Goal: Transaction & Acquisition: Subscribe to service/newsletter

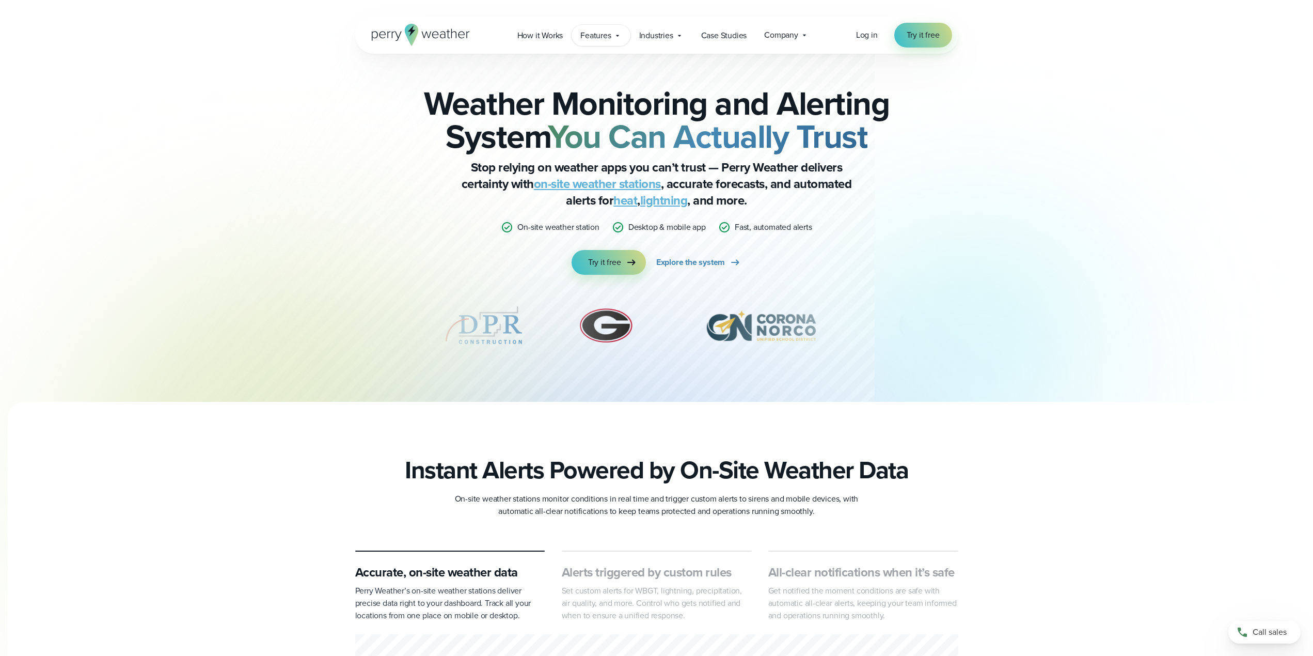
click at [606, 37] on span "Features" at bounding box center [595, 35] width 30 height 12
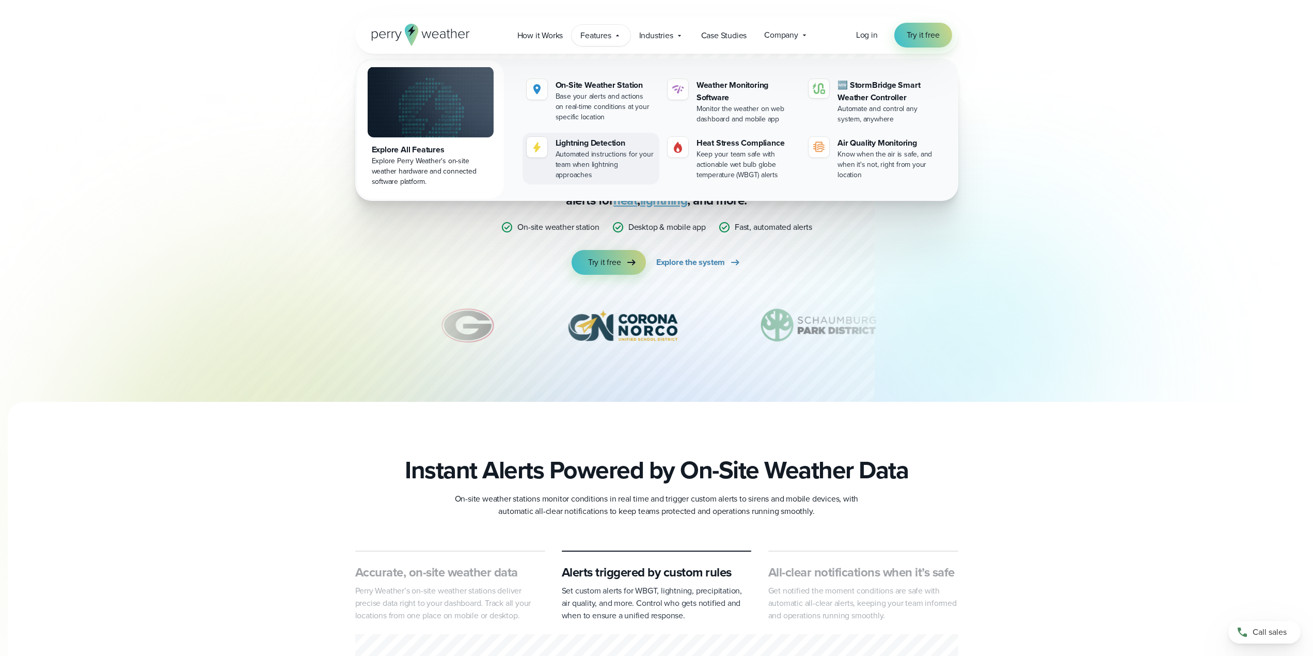
click at [589, 142] on div "Lightning Detection" at bounding box center [606, 143] width 100 height 12
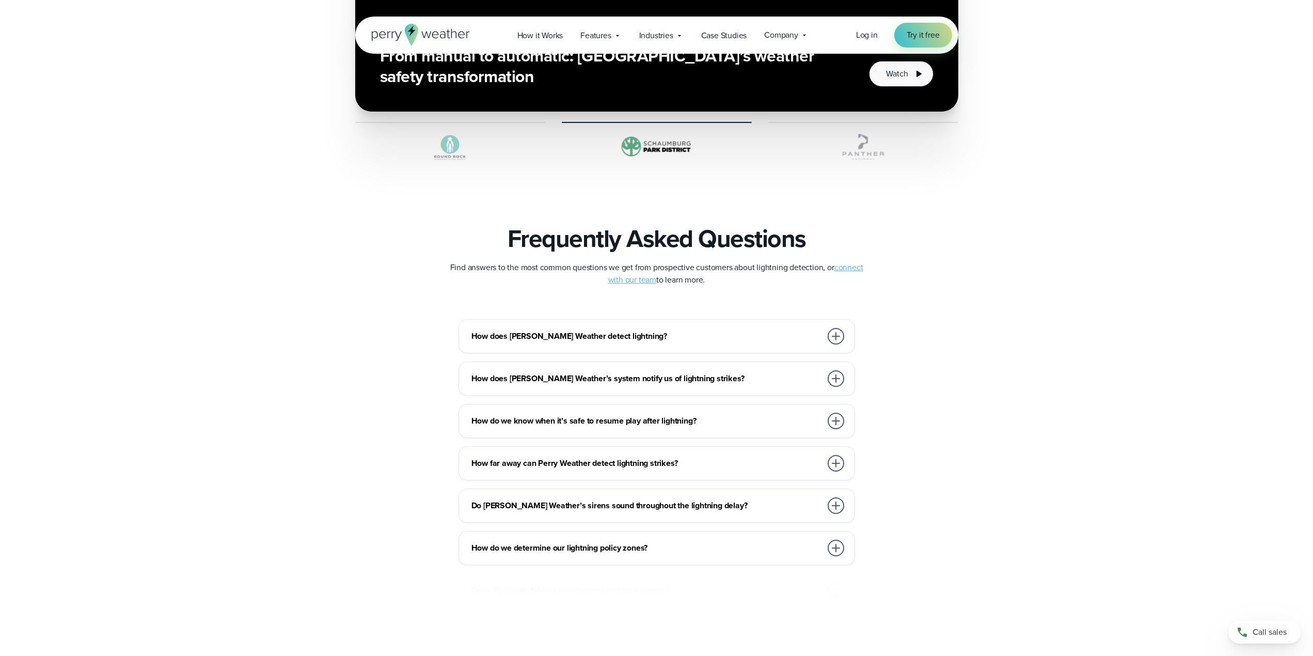
scroll to position [2151, 0]
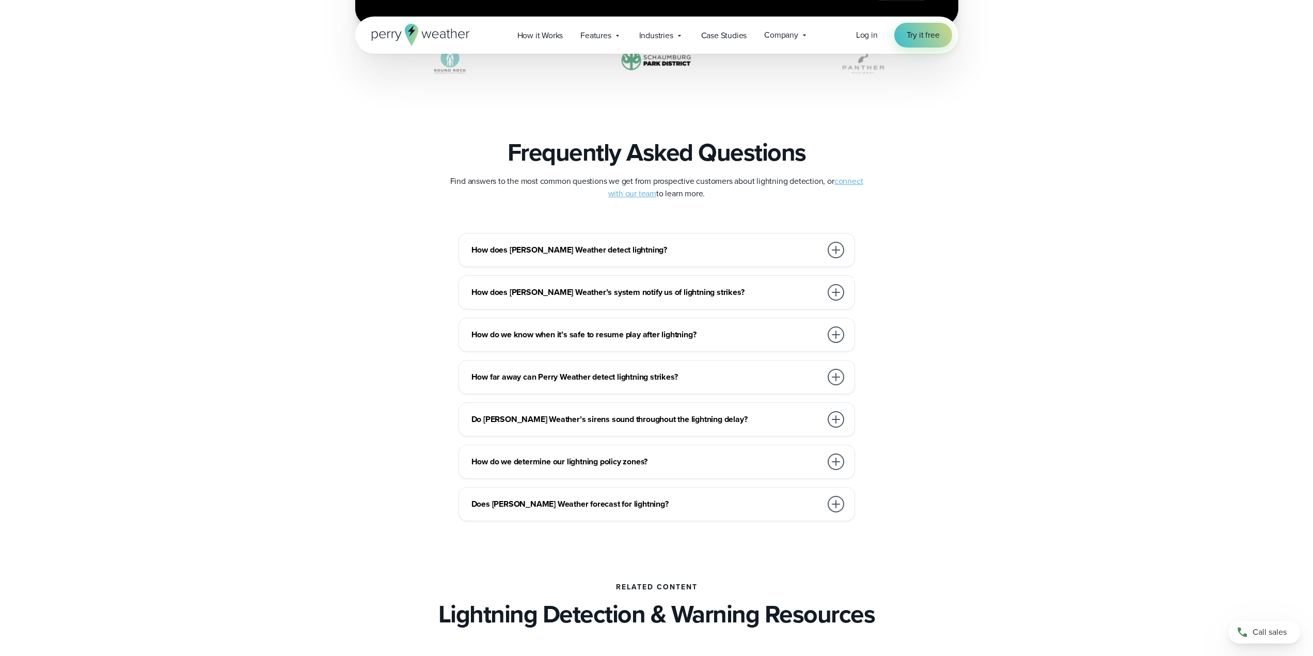
click at [594, 255] on h3 "How does Perry Weather detect lightning?" at bounding box center [646, 250] width 350 height 12
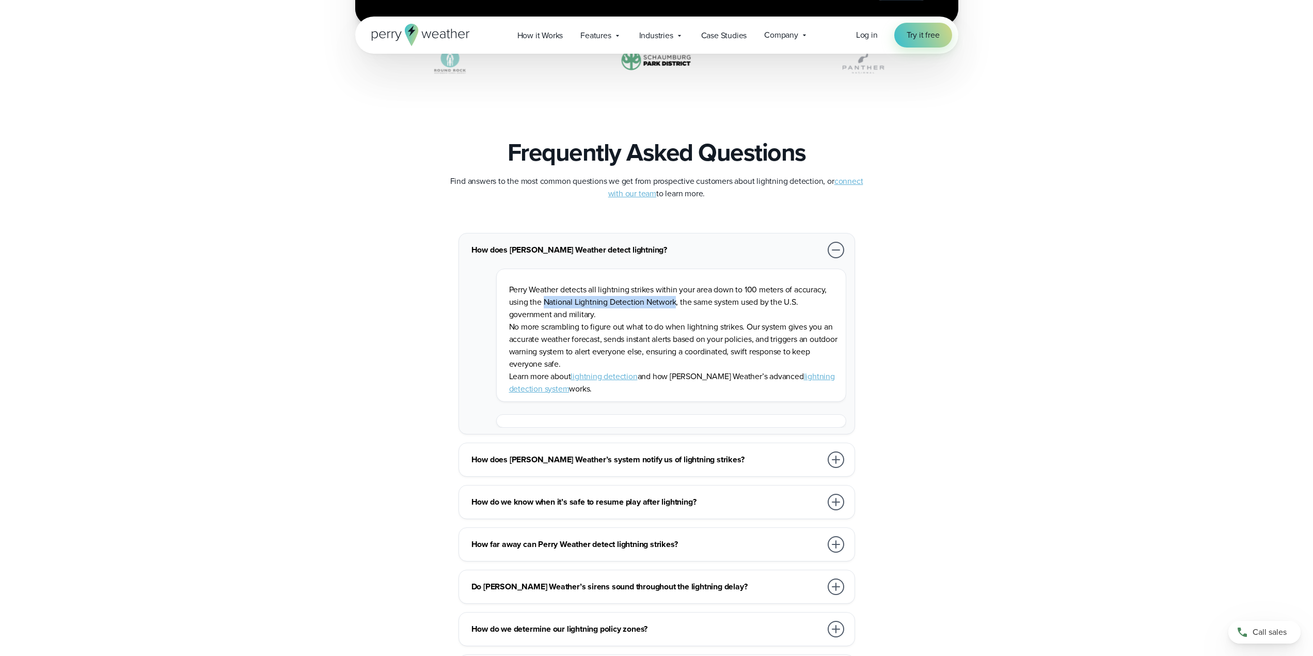
drag, startPoint x: 543, startPoint y: 306, endPoint x: 675, endPoint y: 305, distance: 132.2
click at [675, 305] on p "Perry Weather detects all lightning strikes within your area down to 100 meters…" at bounding box center [673, 301] width 328 height 37
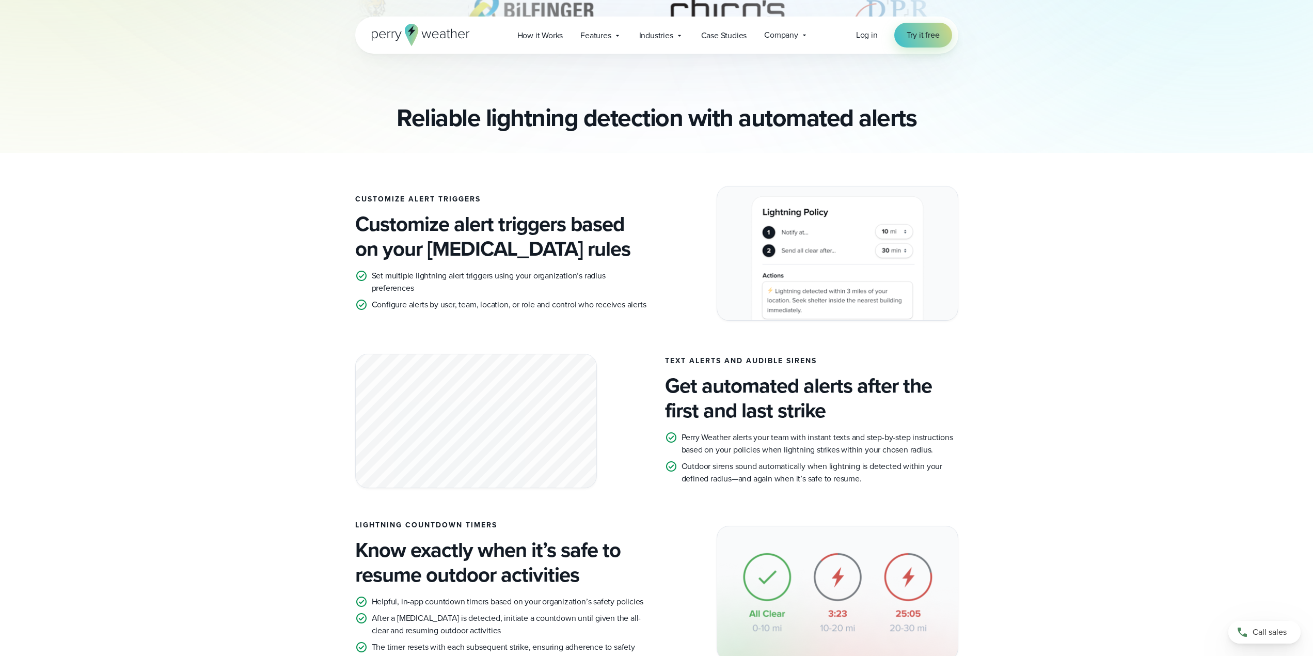
scroll to position [0, 0]
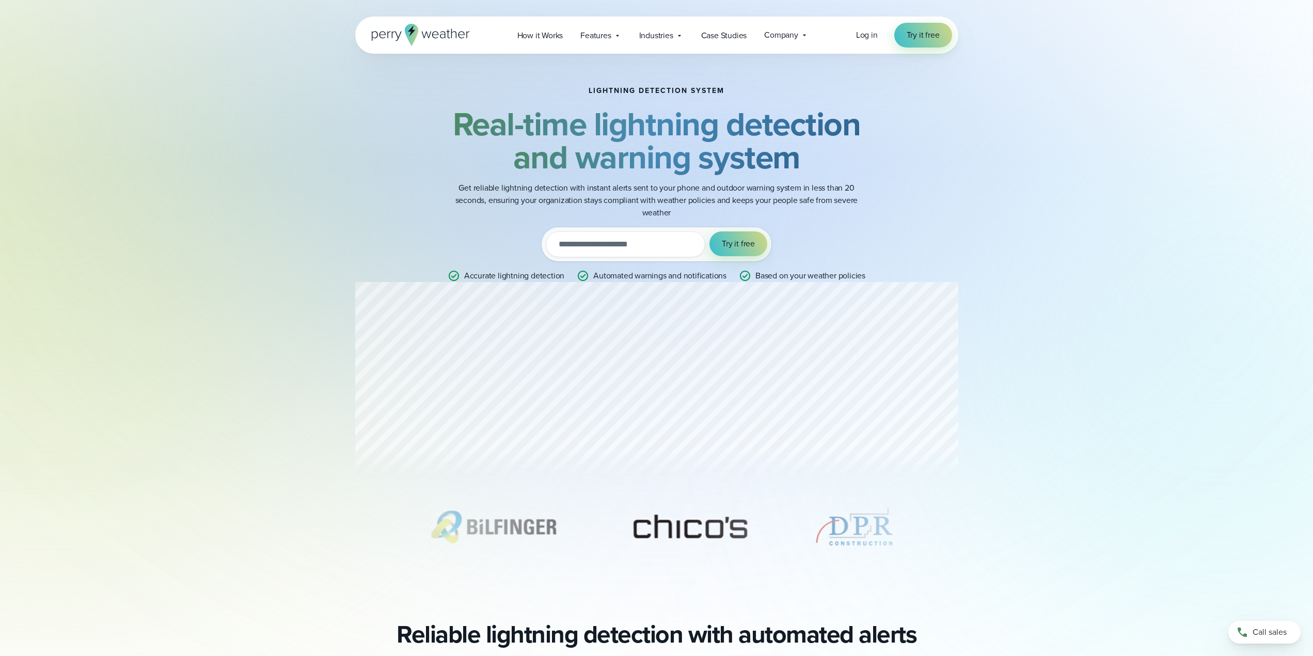
click at [612, 244] on input "email" at bounding box center [626, 244] width 160 height 26
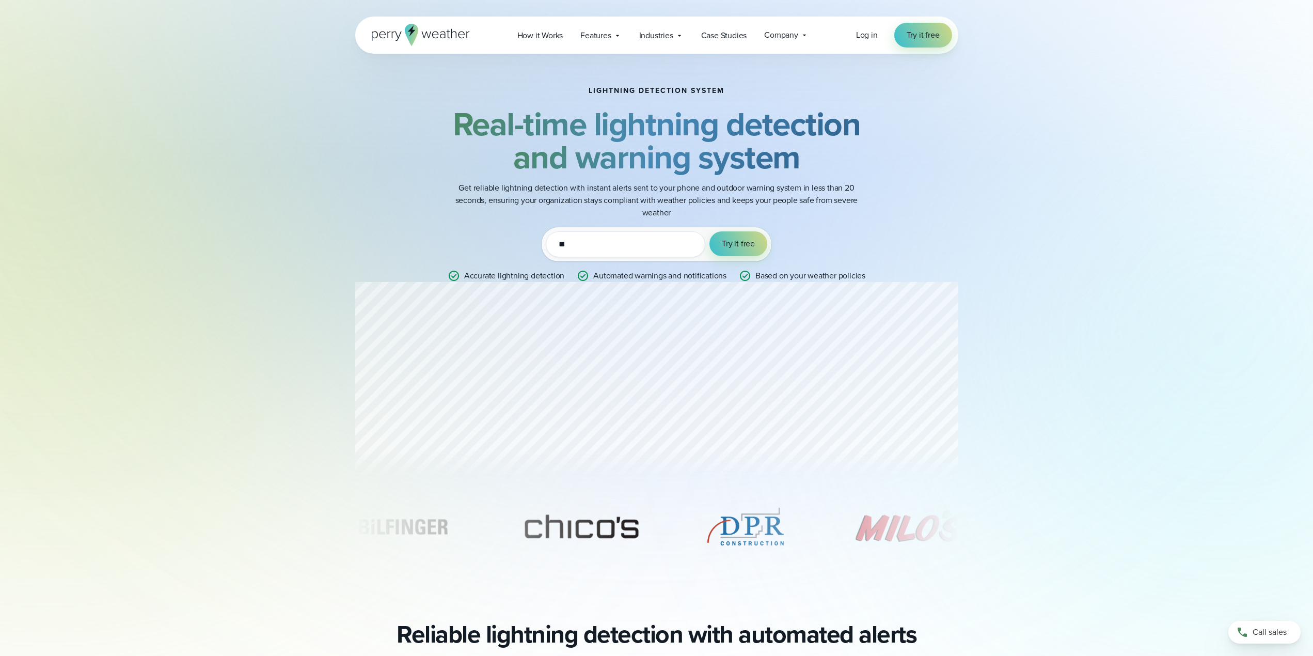
type input "*"
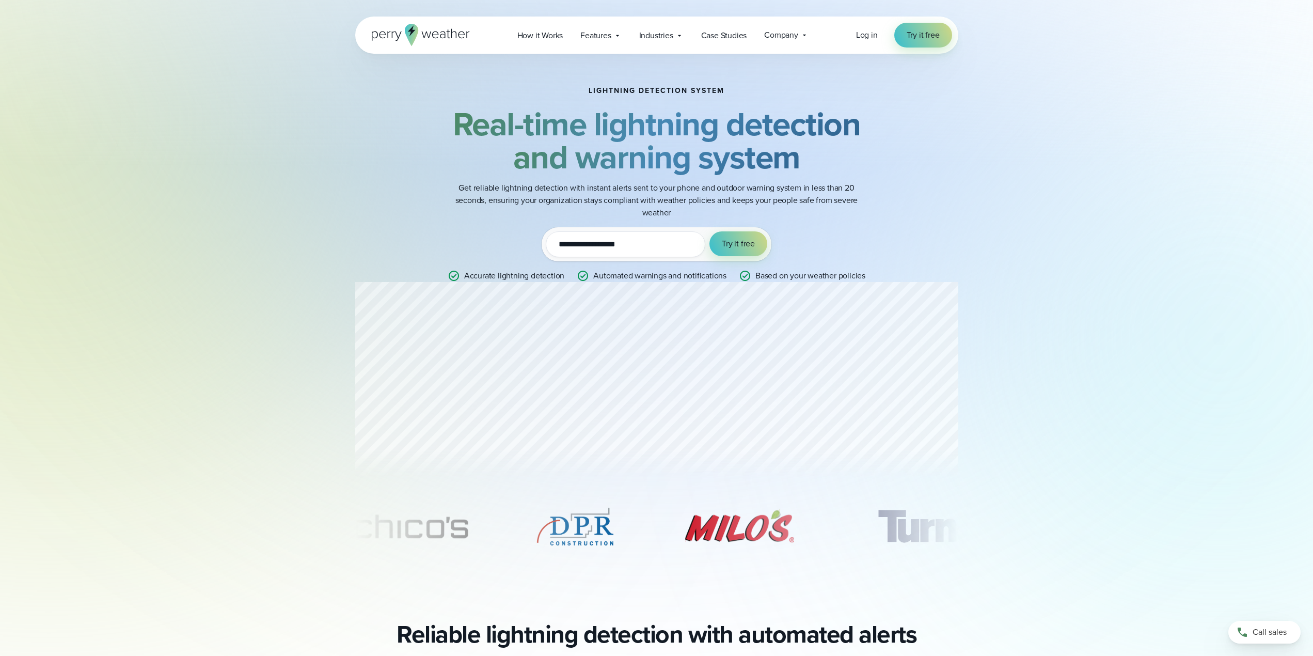
type input "**********"
click at [709, 231] on button "Try it free" at bounding box center [738, 243] width 58 height 25
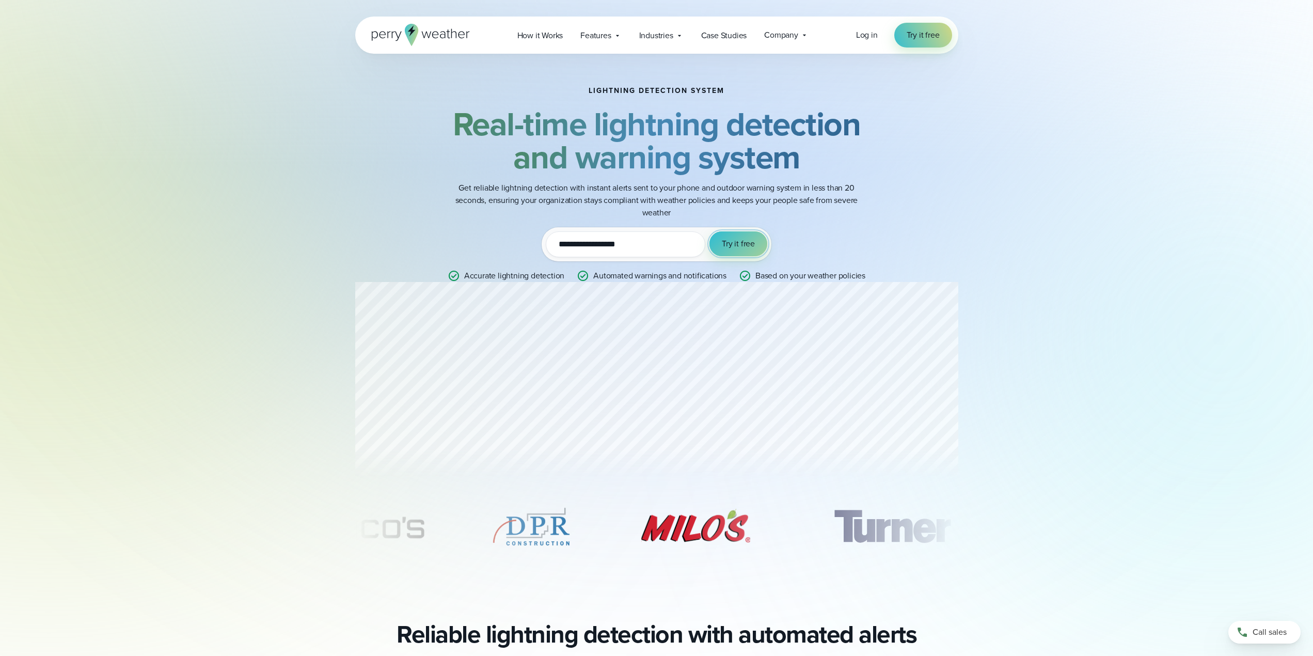
click at [725, 254] on button "Try it free" at bounding box center [738, 243] width 58 height 25
click at [727, 252] on button "Try it free" at bounding box center [738, 243] width 58 height 25
